Goal: Book appointment/travel/reservation

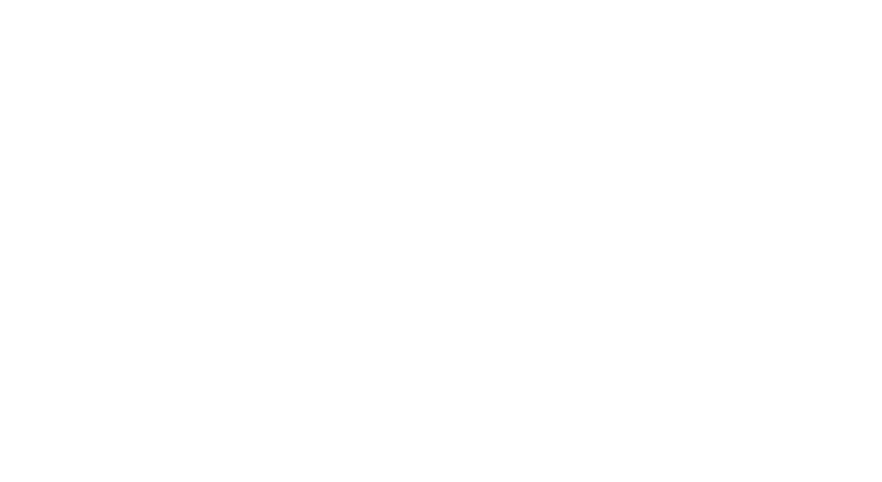
select select
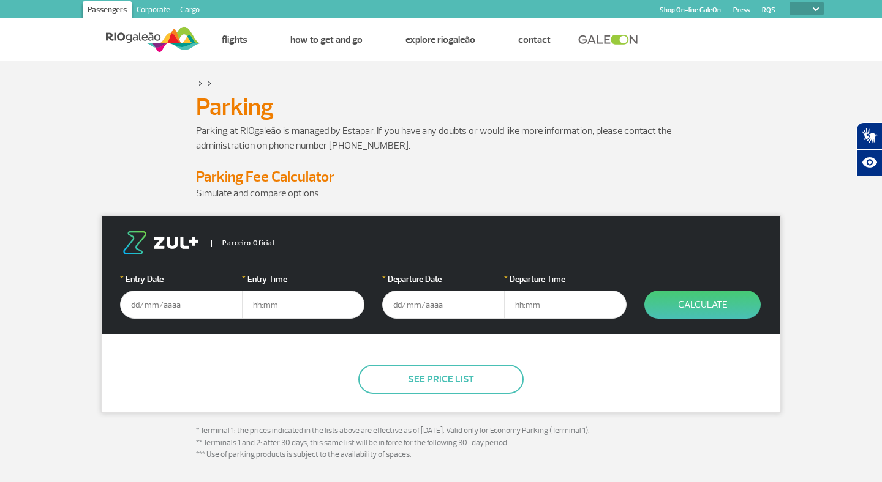
scroll to position [68, 0]
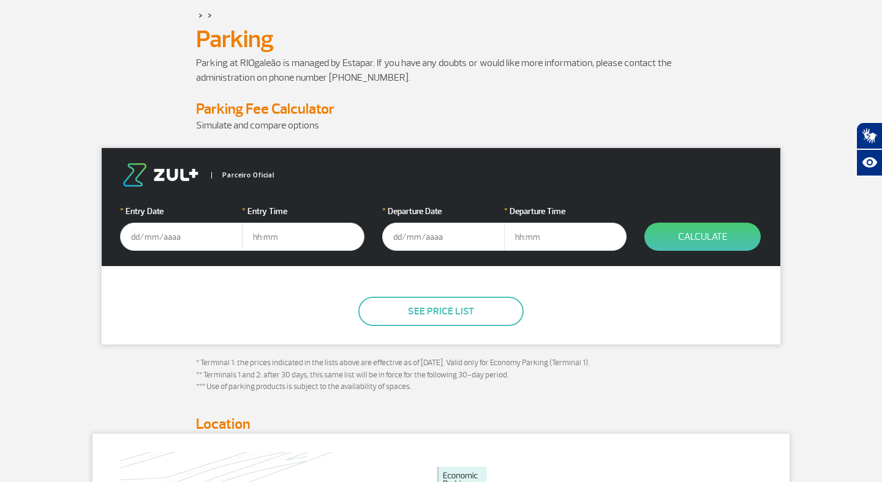
click at [184, 246] on input "text" at bounding box center [181, 237] width 122 height 28
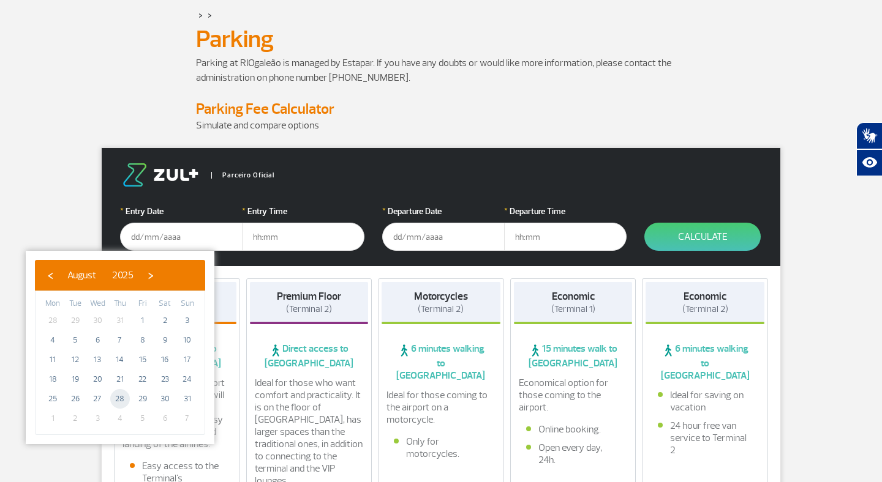
click at [118, 401] on span "28" at bounding box center [120, 399] width 20 height 20
type input "[DATE]"
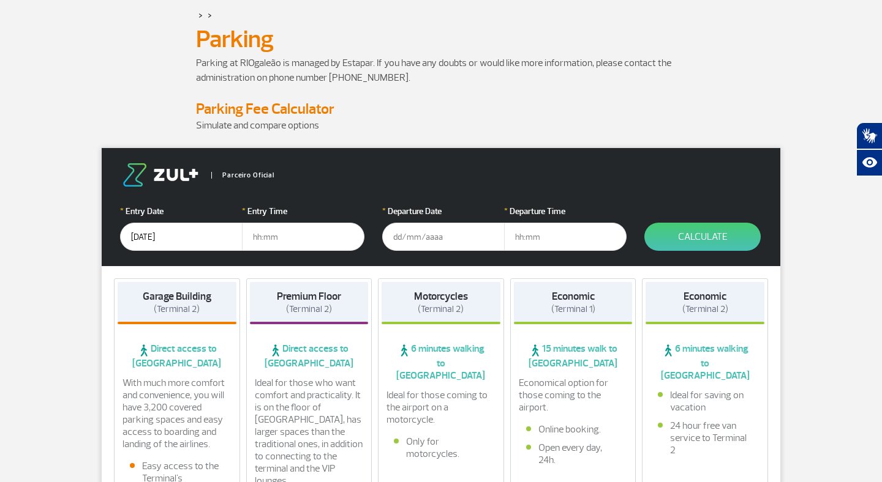
click at [281, 239] on input "text" at bounding box center [303, 237] width 122 height 28
type input "9"
type input "09:00"
click at [429, 235] on input "text" at bounding box center [443, 237] width 122 height 28
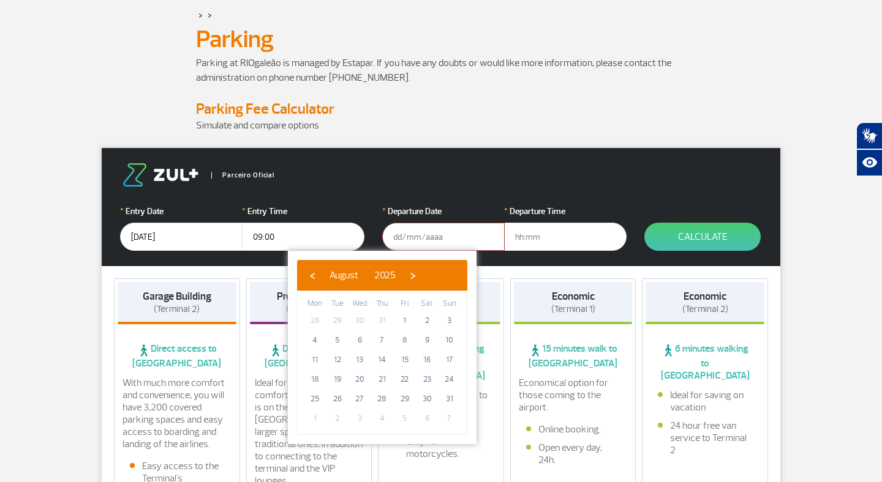
click at [359, 421] on span "3" at bounding box center [360, 419] width 20 height 20
click at [422, 272] on span "›" at bounding box center [412, 275] width 18 height 18
click at [358, 314] on span "3" at bounding box center [360, 321] width 20 height 20
type input "[DATE]"
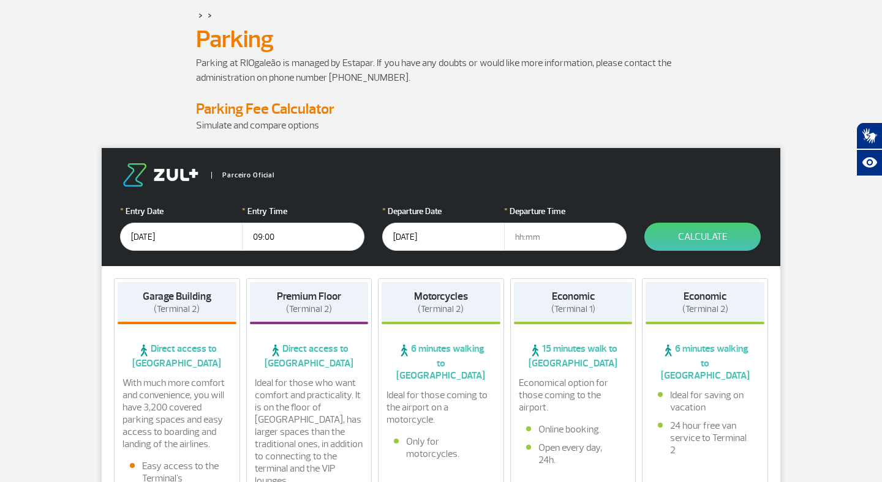
click at [525, 238] on input "text" at bounding box center [565, 237] width 122 height 28
click at [522, 234] on input "21:00" at bounding box center [565, 237] width 122 height 28
type input "22:00"
click at [705, 245] on button "Calculate" at bounding box center [702, 237] width 116 height 28
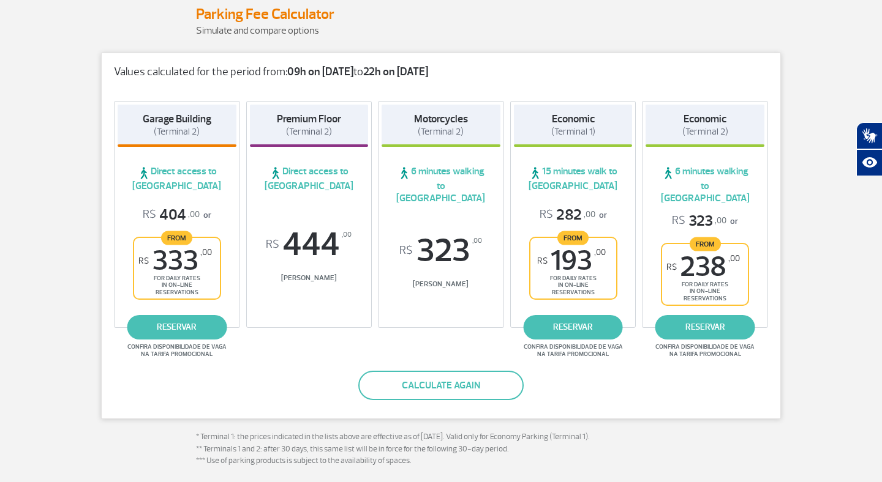
scroll to position [163, 0]
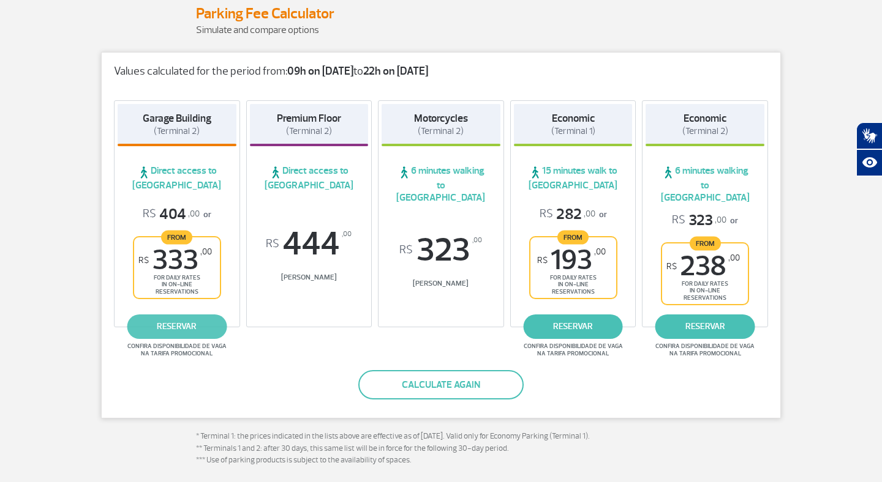
click at [206, 316] on link "reservar" at bounding box center [177, 327] width 100 height 24
